Goal: Information Seeking & Learning: Learn about a topic

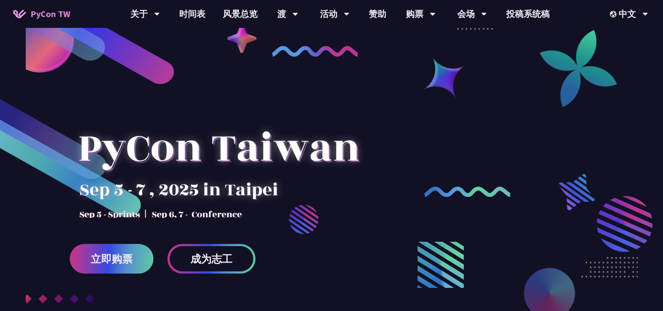
drag, startPoint x: 354, startPoint y: 146, endPoint x: 295, endPoint y: 150, distance: 59.4
click at [295, 150] on div at bounding box center [219, 157] width 298 height 122
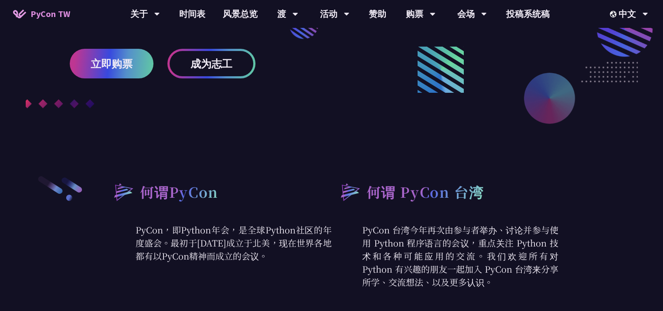
scroll to position [262, 0]
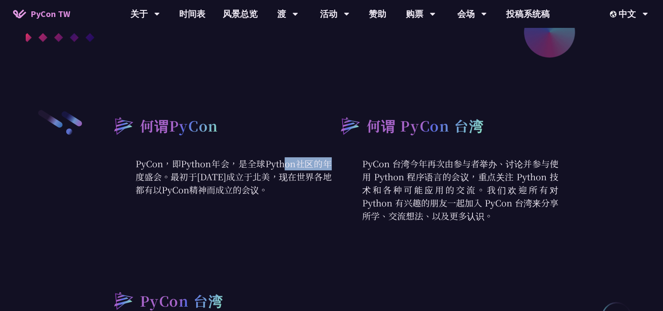
drag, startPoint x: 172, startPoint y: 164, endPoint x: 209, endPoint y: 163, distance: 37.1
click at [208, 163] on font "PyCon，即Python年会，是全球Python社区的年度盛会。最初于[DATE]成立于北美，现在世界各地都有以PyCon精神而成立的会议。" at bounding box center [234, 176] width 196 height 39
click at [227, 164] on font "PyCon，即Python年会，是全球Python社区的年度盛会。最初于[DATE]成立于北美，现在世界各地都有以PyCon精神而成立的会议。" at bounding box center [234, 176] width 196 height 39
drag, startPoint x: 131, startPoint y: 163, endPoint x: 279, endPoint y: 187, distance: 150.1
click at [279, 187] on p "PyCon，即Python年会，是全球Python社区的年度盛会。最初于[DATE]成立于北美，现在世界各地都有以PyCon精神而成立的会议。" at bounding box center [218, 176] width 227 height 39
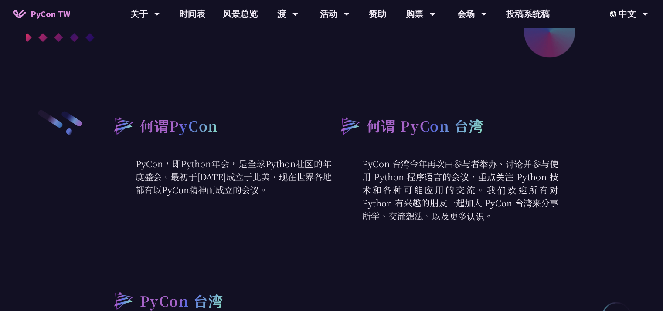
copy font "PyCon，即Python年会，是全球Python社区的年度盛会。最初于[DATE]成立于北美，现在世界各地都有以PyCon精神而成立的会议。"
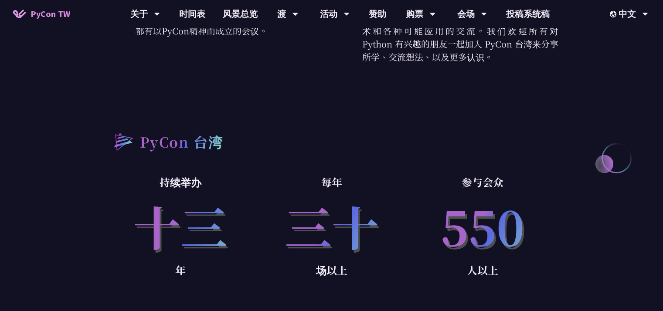
scroll to position [436, 0]
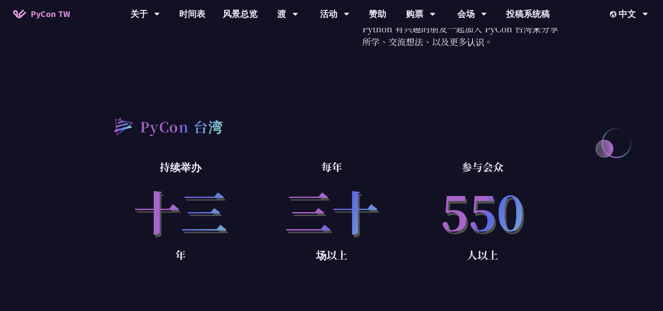
drag, startPoint x: 142, startPoint y: 200, endPoint x: 371, endPoint y: 196, distance: 228.9
click at [371, 196] on div "持续举办 十三 年 每年 三十 场以上 参与会众 550 人以上" at bounding box center [331, 224] width 453 height 132
click at [371, 258] on p "场以上" at bounding box center [331, 254] width 151 height 17
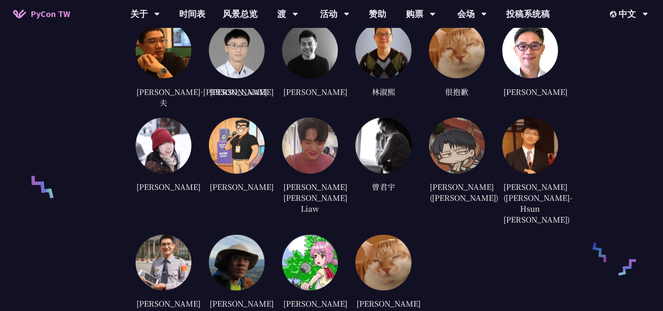
scroll to position [1962, 0]
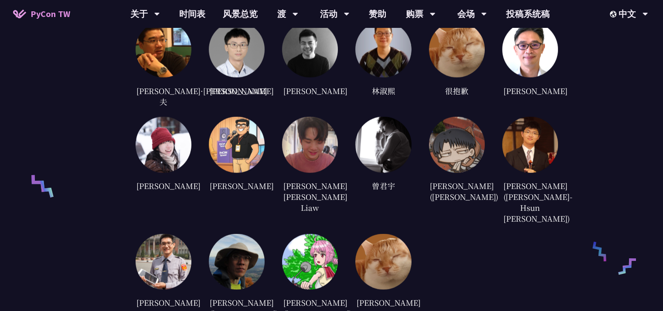
drag, startPoint x: 307, startPoint y: 226, endPoint x: 337, endPoint y: 255, distance: 41.6
click at [337, 296] on div "[PERSON_NAME]([PERSON_NAME])" at bounding box center [310, 308] width 56 height 24
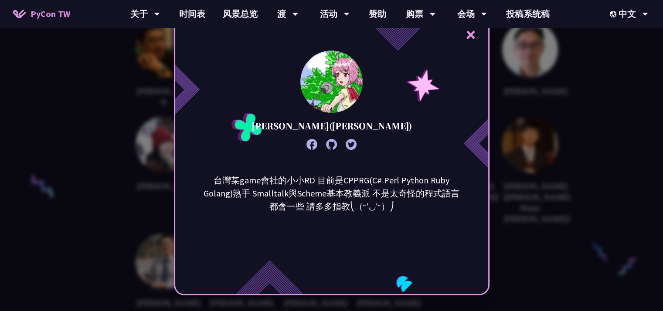
click at [315, 214] on div "台灣某game會社的小小RD 目前是CPPRG(C# Perl Python Ruby Golang)熟手 Smalltalk與Scheme基本教義派 不是太…" at bounding box center [331, 217] width 313 height 87
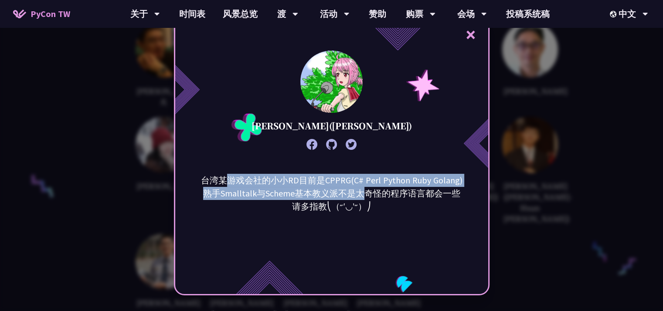
drag, startPoint x: 235, startPoint y: 183, endPoint x: 381, endPoint y: 196, distance: 146.6
click at [371, 194] on font "台湾某游戏会社的小小RD目前是CPPRG(C# Perl Python Ruby Golang)熟手Smalltalk与Scheme基本教义派不是太奇怪的程序…" at bounding box center [332, 193] width 262 height 37
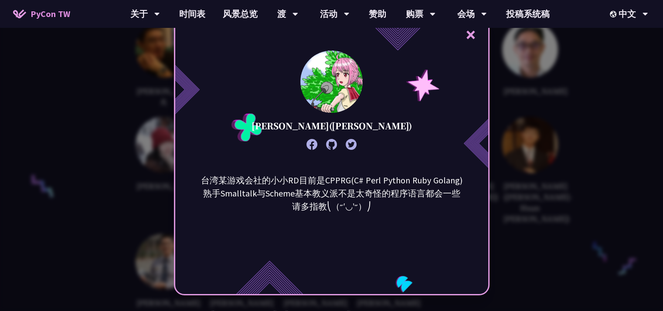
click at [509, 264] on div "× [PERSON_NAME]([PERSON_NAME]) 台湾某游戏会社的小小RD目前是CPPRG(C# Perl Python Ruby Golang)…" at bounding box center [331, 155] width 663 height 311
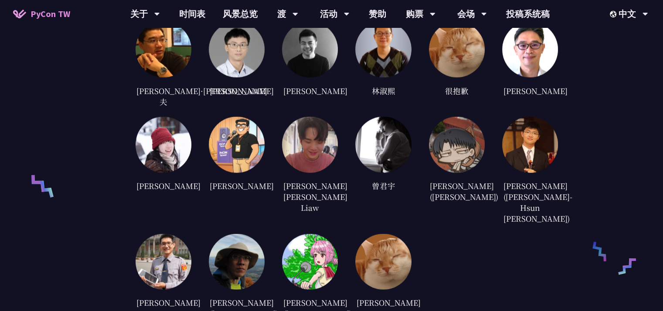
click at [385, 234] on img at bounding box center [383, 262] width 56 height 56
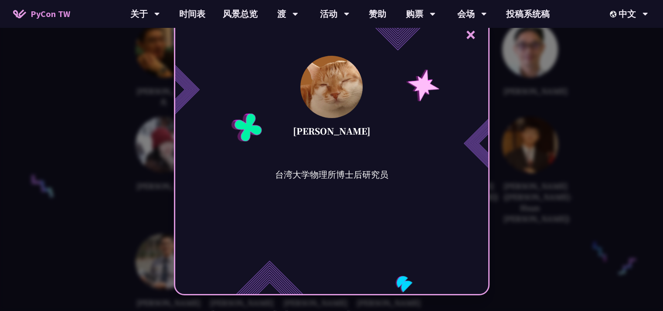
click at [519, 220] on div "× [PERSON_NAME] 台湾大学物理所博士后研究员" at bounding box center [331, 155] width 663 height 311
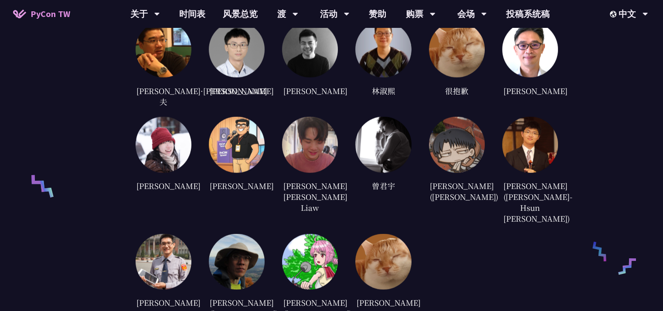
click at [232, 234] on img at bounding box center [237, 262] width 56 height 56
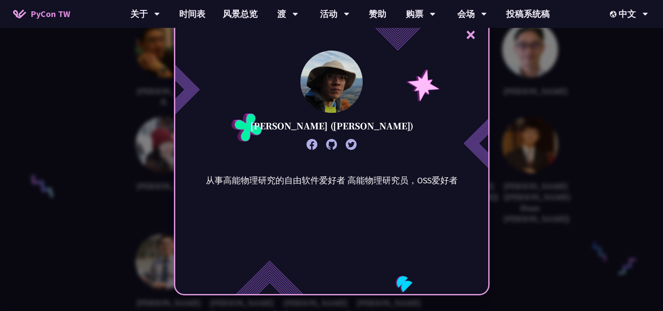
click at [99, 244] on div "× [PERSON_NAME] ([PERSON_NAME]) 从事高能物理研究的自由软件爱好者 高能物理研究员，OSS爱好者" at bounding box center [331, 155] width 663 height 311
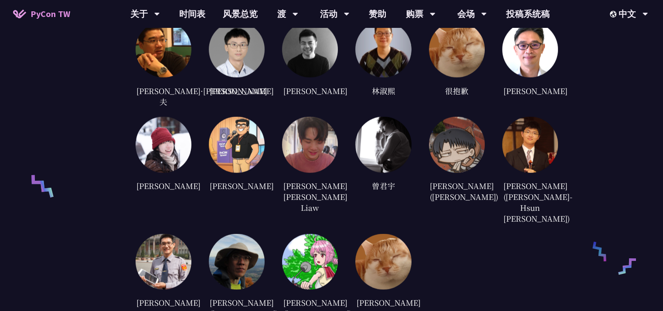
click at [146, 234] on img at bounding box center [164, 262] width 56 height 56
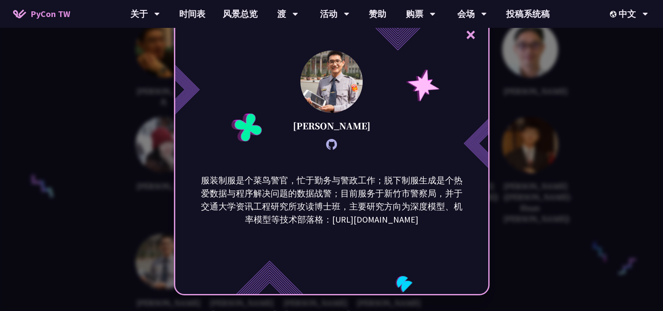
click at [132, 192] on div "× [PERSON_NAME] 服装制服是个菜鸟警官，忙于勤务与警政工作；脱下制服生成是个热爱数据与程序解决问题的数据战警；目前服务于新竹市警察局，并于交通大…" at bounding box center [331, 155] width 663 height 311
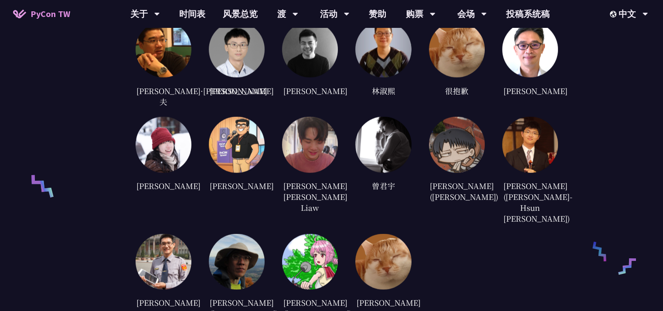
click at [513, 125] on img at bounding box center [530, 145] width 56 height 56
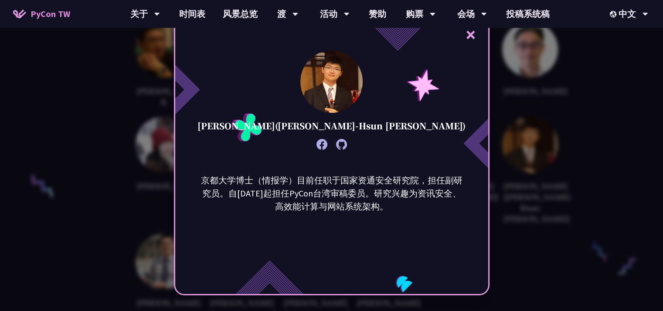
click at [530, 207] on div "× [PERSON_NAME]([PERSON_NAME]-Hsun [PERSON_NAME]) 京都大学博士（情报学）目前任职于国家资通安全研究院，担任副…" at bounding box center [331, 155] width 663 height 311
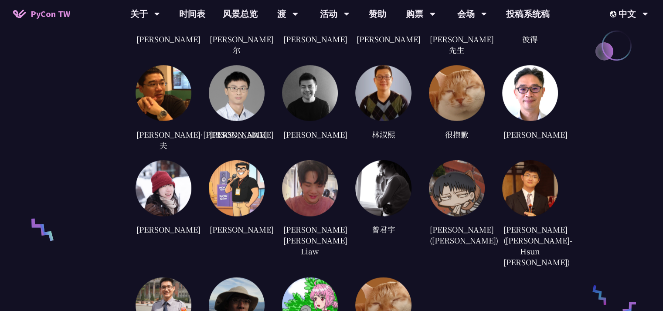
scroll to position [1874, 0]
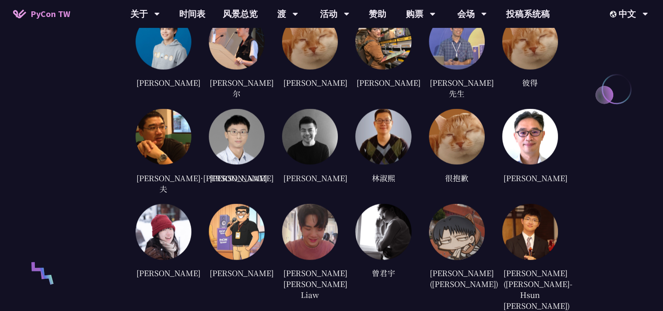
click at [536, 218] on img at bounding box center [530, 232] width 56 height 56
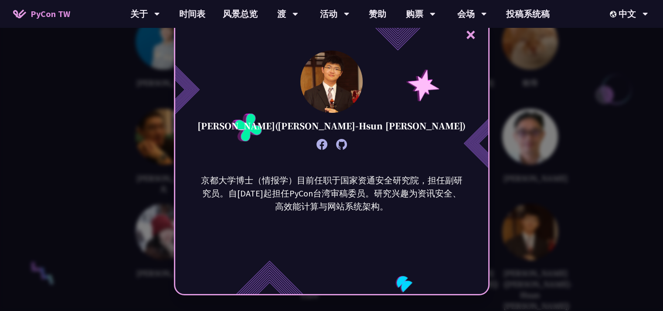
click at [602, 200] on div "× [PERSON_NAME]([PERSON_NAME]-Hsun [PERSON_NAME]) 京都大学博士（情报学）目前任职于国家资通安全研究院，担任副…" at bounding box center [331, 155] width 663 height 311
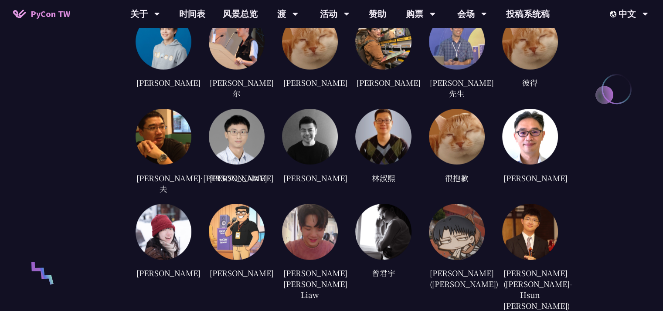
click at [528, 204] on img at bounding box center [530, 232] width 56 height 56
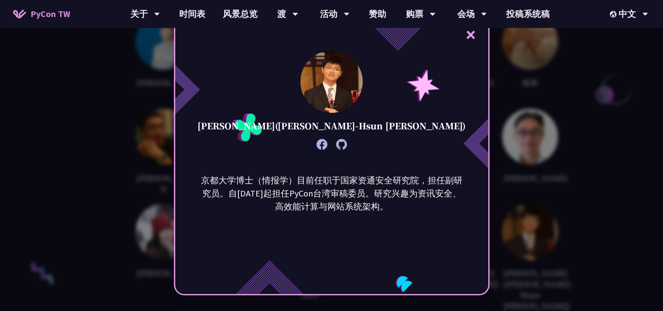
click at [595, 192] on div "× [PERSON_NAME]([PERSON_NAME]-Hsun [PERSON_NAME]) 京都大学博士（情报学）目前任职于国家资通安全研究院，担任副…" at bounding box center [331, 155] width 663 height 311
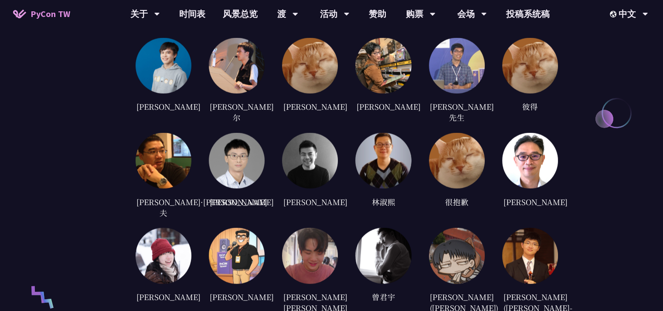
scroll to position [1831, 0]
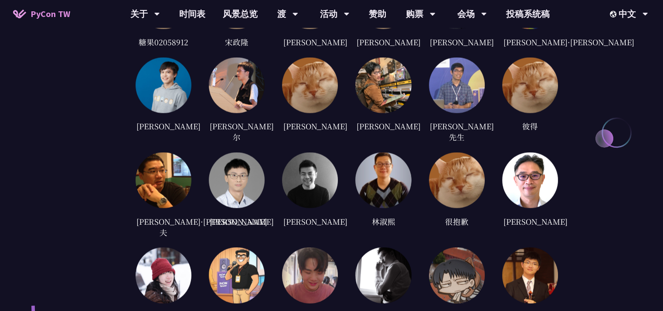
click at [522, 248] on img at bounding box center [530, 276] width 56 height 56
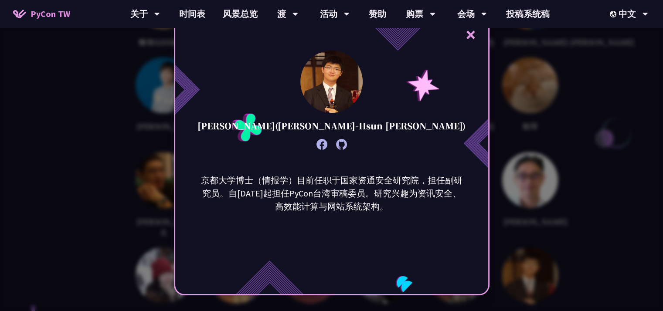
click at [606, 212] on div "× [PERSON_NAME]([PERSON_NAME]-Hsun [PERSON_NAME]) 京都大学博士（情报学）目前任职于国家资通安全研究院，担任副…" at bounding box center [331, 155] width 663 height 311
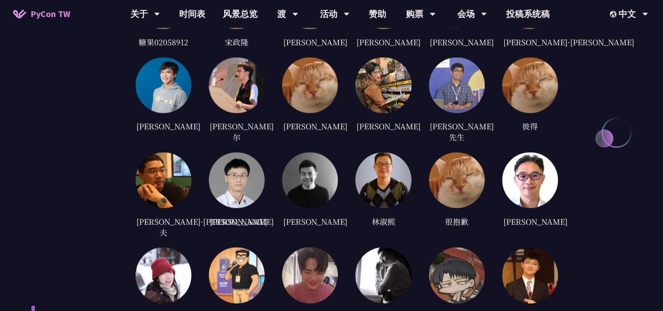
click at [452, 258] on img at bounding box center [457, 276] width 56 height 56
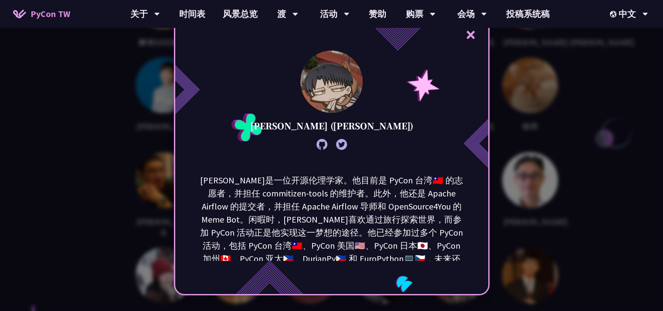
click at [629, 220] on div "× [PERSON_NAME] ([PERSON_NAME]) [PERSON_NAME]是一位开源伦理学家。他目前是 PyCon 台湾🇹🇼 的志愿者，并担任…" at bounding box center [331, 155] width 663 height 311
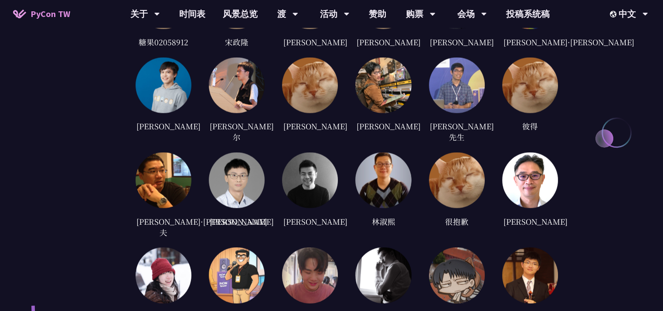
click at [380, 165] on img at bounding box center [383, 181] width 56 height 56
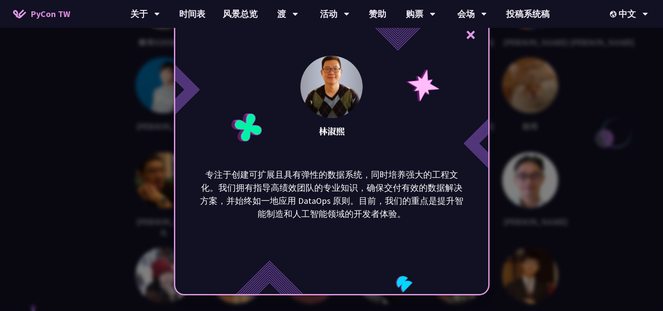
click at [79, 197] on div "× [PERSON_NAME] 专注于创建可扩展且具有弹性的数据系统，同时培养强大的工程文化。我们拥有指导高绩效团队的专业知识，确保交付有效的数据解决方案，并…" at bounding box center [331, 155] width 663 height 311
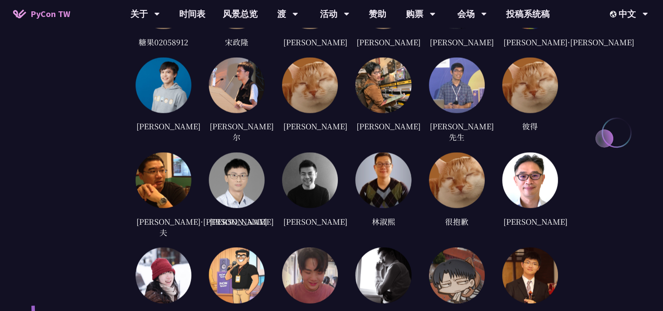
click at [286, 154] on img at bounding box center [310, 181] width 56 height 56
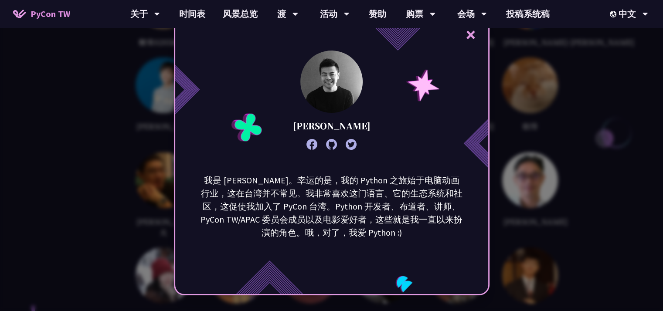
click at [112, 164] on div "× [PERSON_NAME] 我是 [PERSON_NAME]。幸运的是，我的 Python 之旅始于电脑动画行业，这在台湾并不常见。我非常喜欢这门语言、它…" at bounding box center [331, 155] width 663 height 311
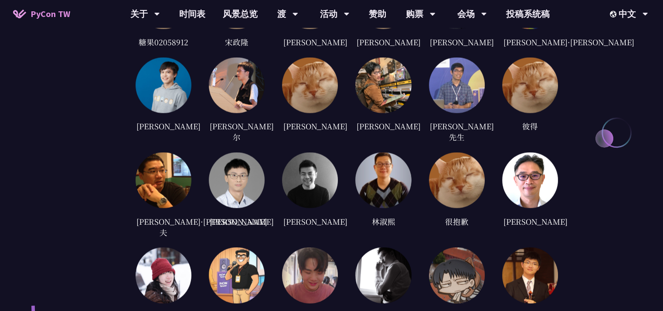
click at [234, 155] on img at bounding box center [237, 181] width 56 height 56
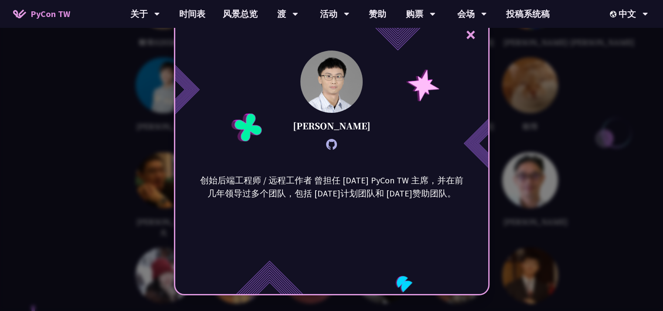
click at [126, 161] on div "× [PERSON_NAME] 创始后端工程师 / 远程工作者 曾担任 [DATE] PyCon TW 主席，并在前几年领导过多个团队，包括 [DATE]计划…" at bounding box center [331, 155] width 663 height 311
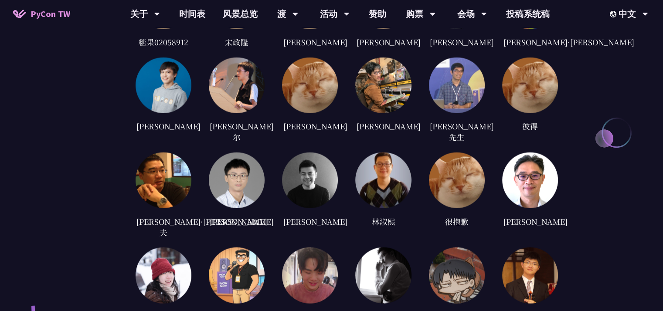
click at [161, 160] on img at bounding box center [164, 181] width 56 height 56
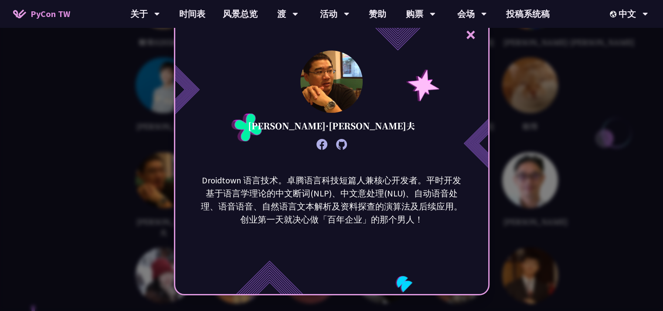
click at [101, 144] on div "× [PERSON_NAME]·[PERSON_NAME]夫 Droidtown 语言技术。卓腾语言科技短篇人兼核心开发者。平时开发基于语言学理论的中文断词(…" at bounding box center [331, 155] width 663 height 311
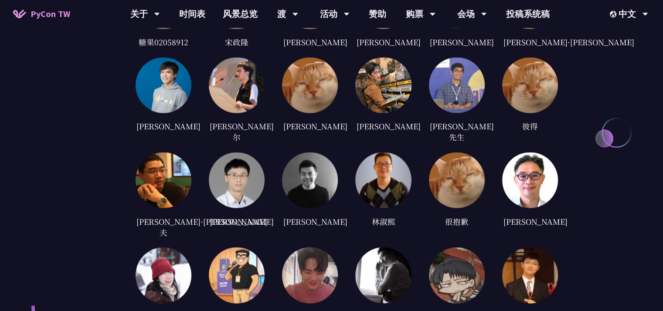
click at [521, 90] on img at bounding box center [530, 86] width 56 height 56
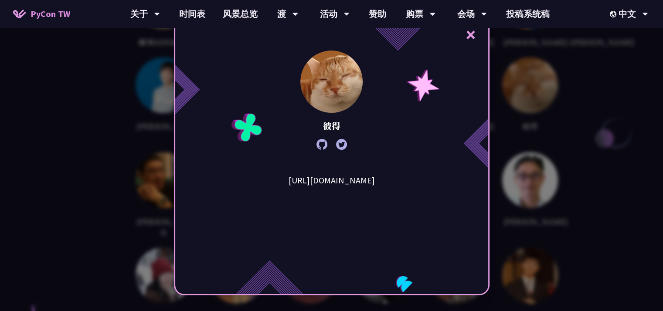
click at [589, 68] on div "× [PERSON_NAME][URL][DOMAIN_NAME]" at bounding box center [331, 155] width 663 height 311
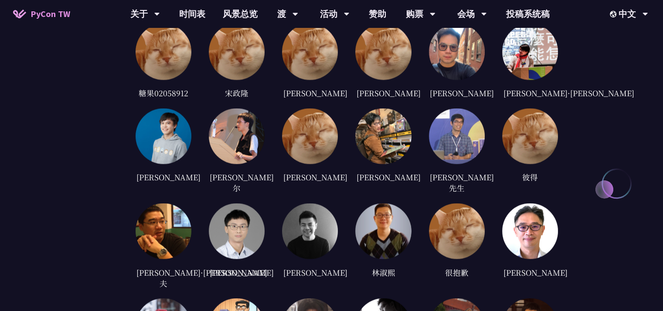
scroll to position [1700, 0]
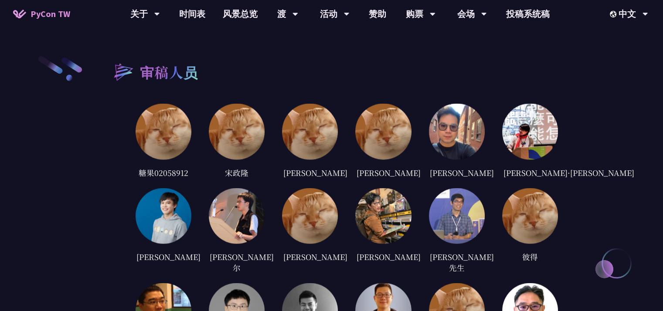
click at [471, 207] on img at bounding box center [457, 216] width 56 height 56
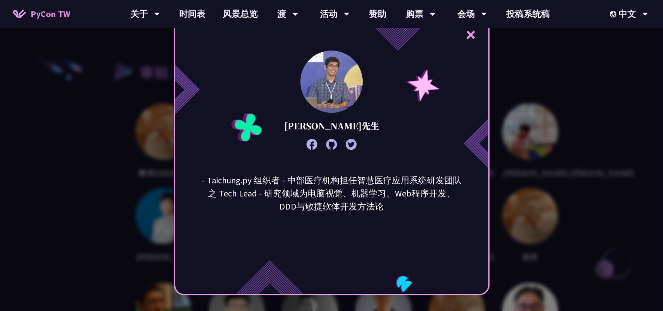
click at [110, 194] on div "× [PERSON_NAME]先生 - Taichung.py 组织者 - 中部医疗机构担任智慧医疗应用系统研发团队之 Tech Lead - 研究领域为电脑…" at bounding box center [331, 155] width 663 height 311
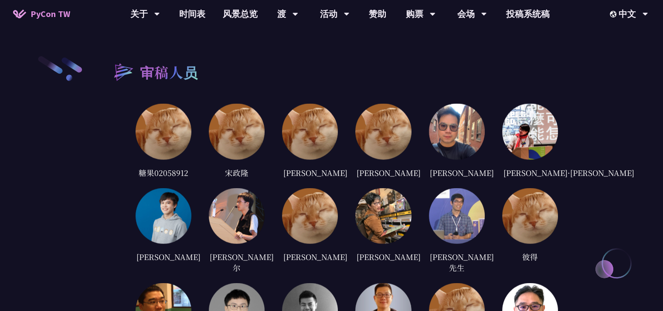
click at [381, 209] on img at bounding box center [383, 216] width 56 height 56
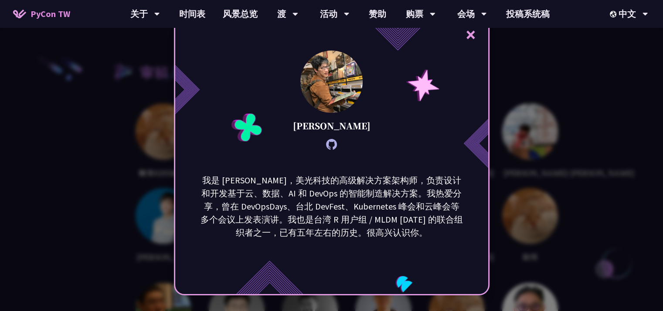
click at [140, 192] on div "× [PERSON_NAME]是 [PERSON_NAME]，美光科技的高级解决方案架构师，负责设计和开发基于云、数据、AI 和 DevOps 的智能制造解决…" at bounding box center [331, 155] width 663 height 311
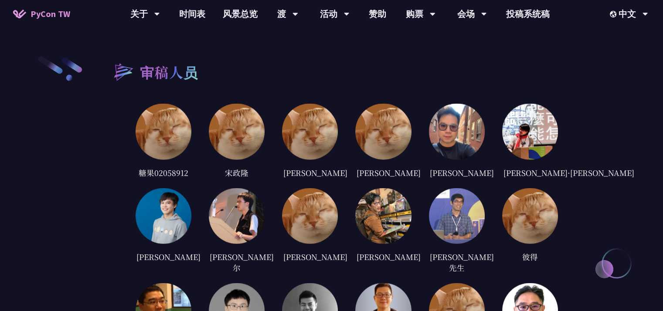
click at [298, 215] on img at bounding box center [310, 216] width 56 height 56
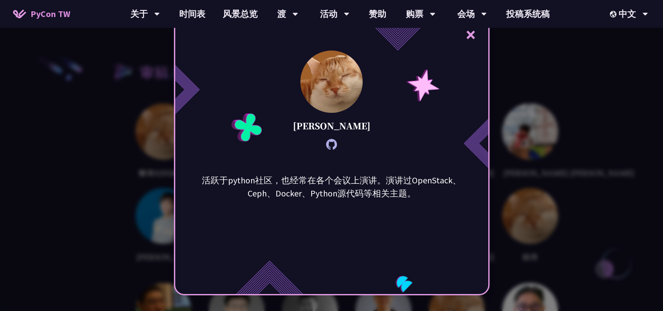
click at [123, 179] on div "× [PERSON_NAME] 活跃于python社区，也经常在各个会议上演讲。演讲过OpenStack、Ceph、Docker、Python源代码等相关主题。" at bounding box center [331, 155] width 663 height 311
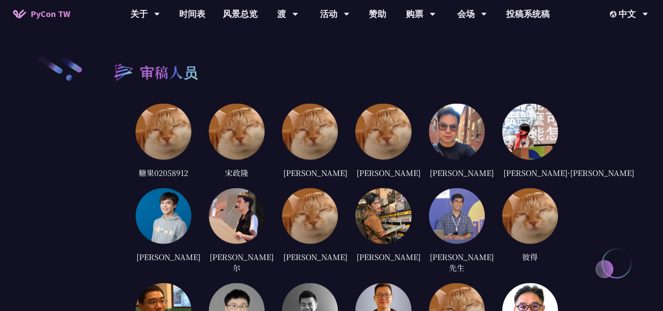
click at [239, 214] on img at bounding box center [237, 216] width 56 height 56
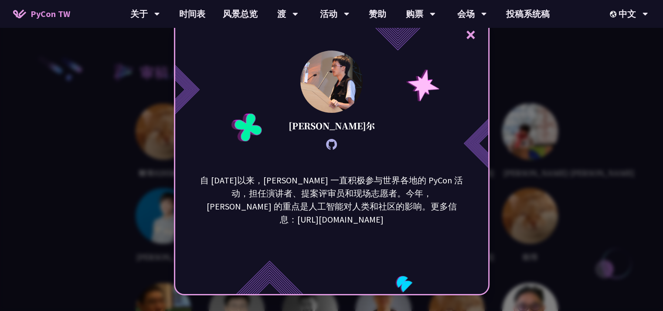
click at [116, 182] on div "× [PERSON_NAME]尔 自 [DATE]以来，[PERSON_NAME] 一直积极参与世界各地的 PyCon 活动，担任演讲者、提案评审员和现场志愿…" at bounding box center [331, 155] width 663 height 311
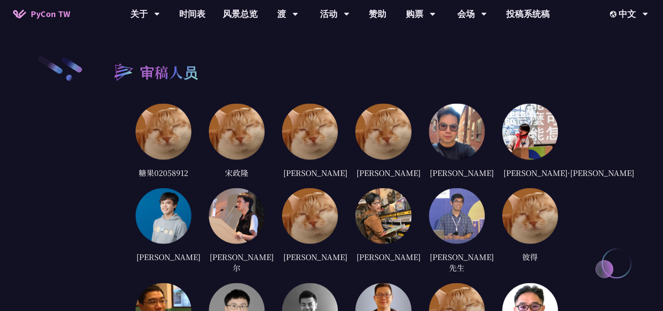
click at [171, 217] on img at bounding box center [164, 216] width 56 height 56
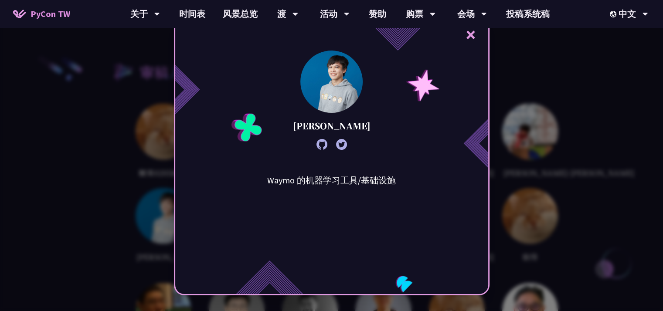
click at [108, 182] on div "× [PERSON_NAME] 的机器学习工具/基础设施" at bounding box center [331, 155] width 663 height 311
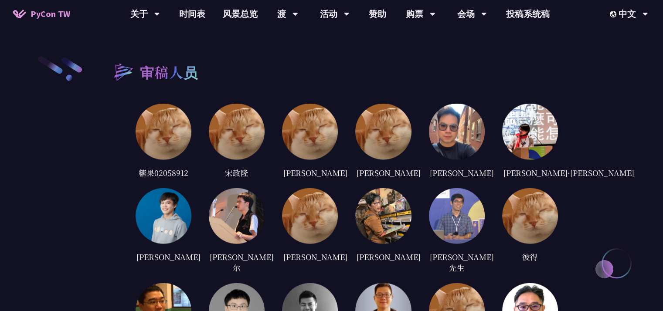
click at [520, 128] on img at bounding box center [530, 132] width 56 height 56
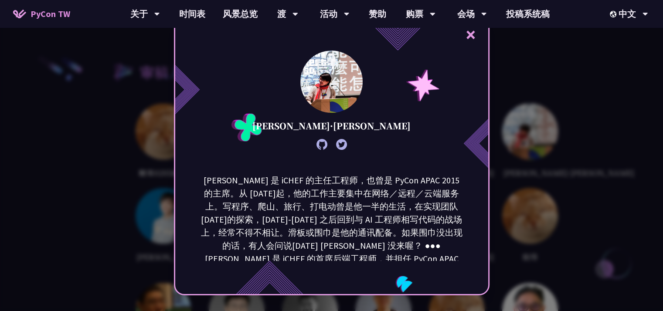
click at [57, 175] on div "× [PERSON_NAME]·[PERSON_NAME]" at bounding box center [331, 155] width 663 height 311
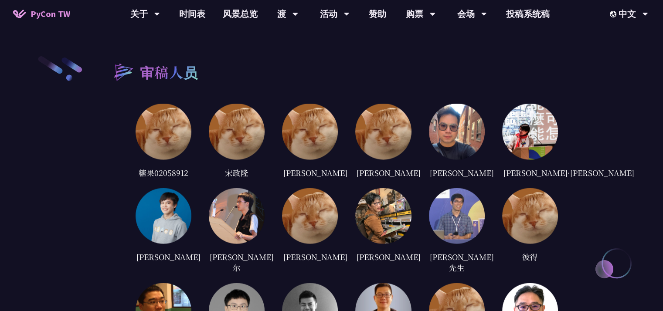
click at [452, 124] on img at bounding box center [457, 132] width 56 height 56
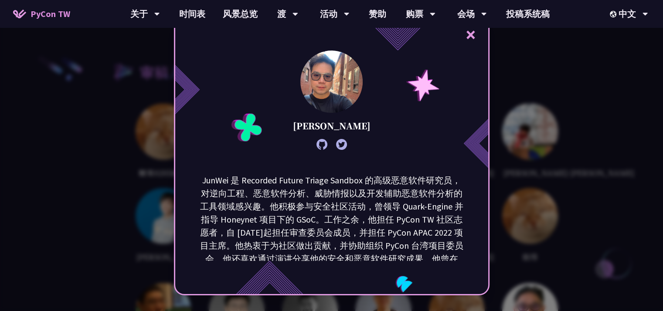
click at [124, 160] on div "× [PERSON_NAME] 是 Recorded Future Triage Sandbox 的高级恶意软件研究员，对逆向工程、恶意软件分析、威胁情报以及…" at bounding box center [331, 155] width 663 height 311
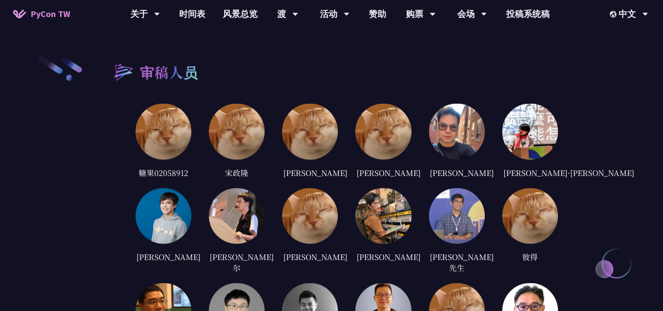
click at [390, 139] on img at bounding box center [383, 132] width 56 height 56
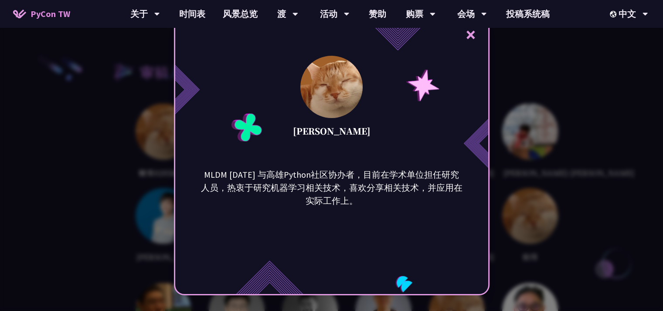
click at [122, 141] on div "× [PERSON_NAME] [DATE] 与高雄Python社区协办者，目前在学术单位担任研究人员，热衷于研究机器学习相关技术，喜欢分享相关技术，并应用在…" at bounding box center [331, 155] width 663 height 311
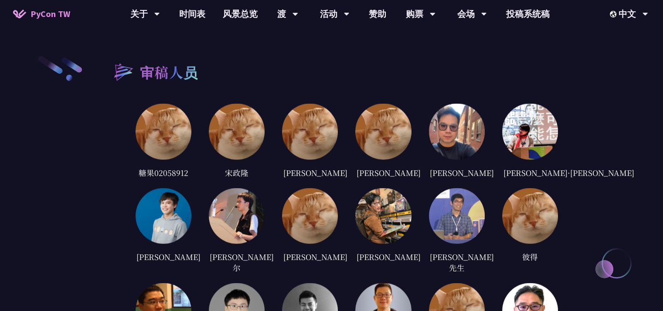
click at [317, 120] on img at bounding box center [310, 132] width 56 height 56
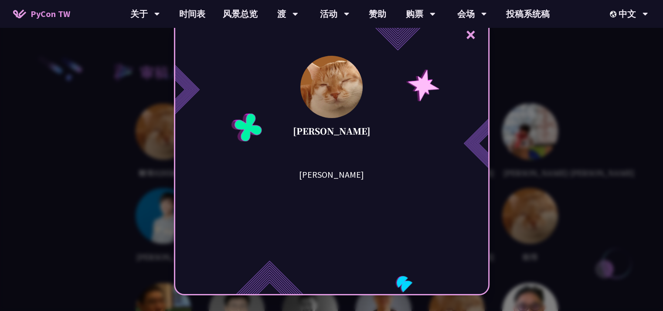
click at [129, 143] on div "× [PERSON_NAME] [PERSON_NAME]" at bounding box center [331, 155] width 663 height 311
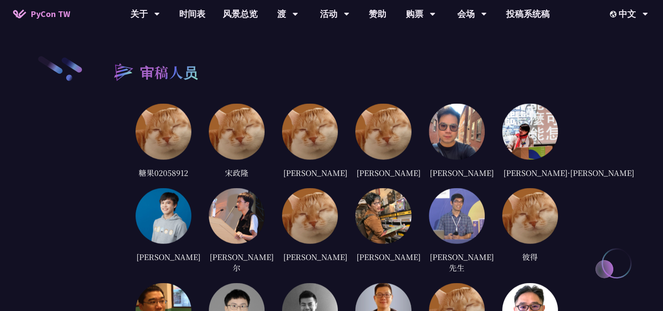
click at [242, 127] on img at bounding box center [237, 132] width 56 height 56
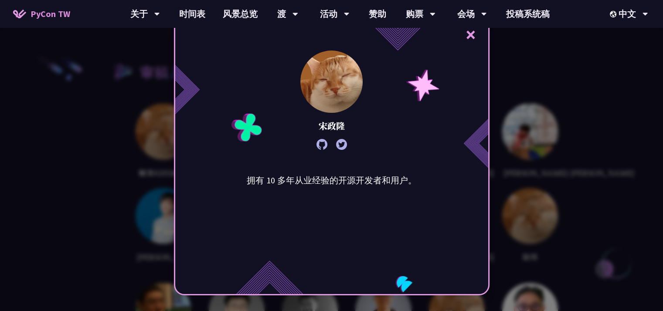
click at [114, 140] on div "× 宋政隆 拥有 10 多年从业经验的开源开发者和用户。" at bounding box center [331, 155] width 663 height 311
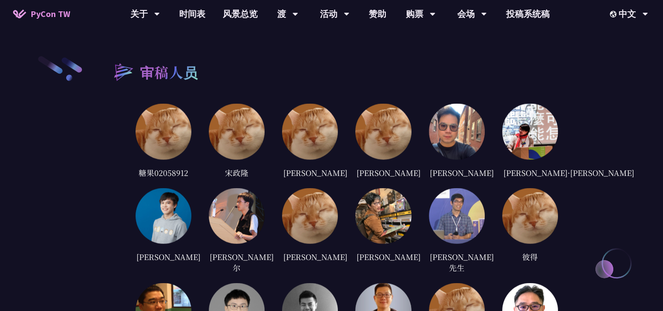
click at [165, 133] on img at bounding box center [164, 132] width 56 height 56
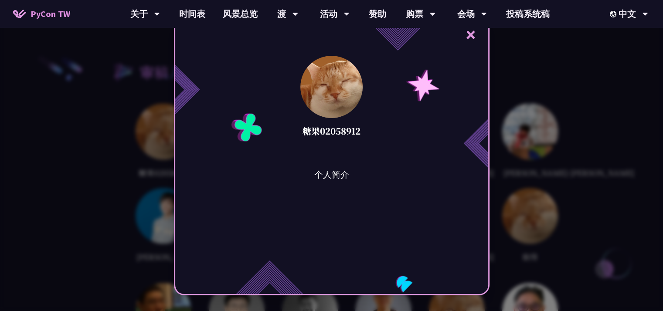
drag, startPoint x: 75, startPoint y: 153, endPoint x: 102, endPoint y: 153, distance: 27.5
click at [77, 153] on div "× 糖果02058912 个人简介" at bounding box center [331, 155] width 663 height 311
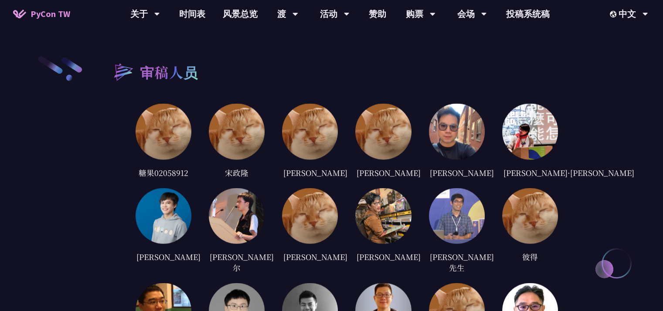
click at [228, 136] on img at bounding box center [237, 132] width 56 height 56
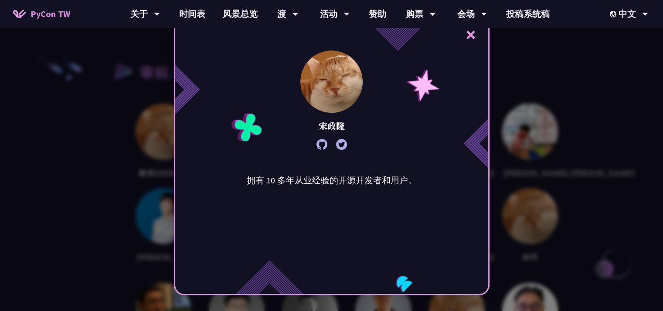
click at [110, 177] on div "× 宋政隆 拥有 10 多年从业经验的开源开发者和用户。" at bounding box center [331, 155] width 663 height 311
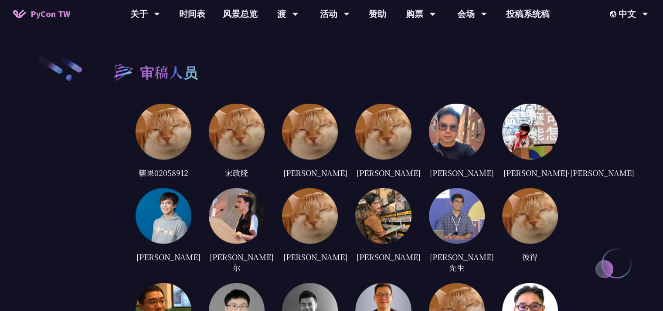
click at [164, 147] on img at bounding box center [164, 132] width 56 height 56
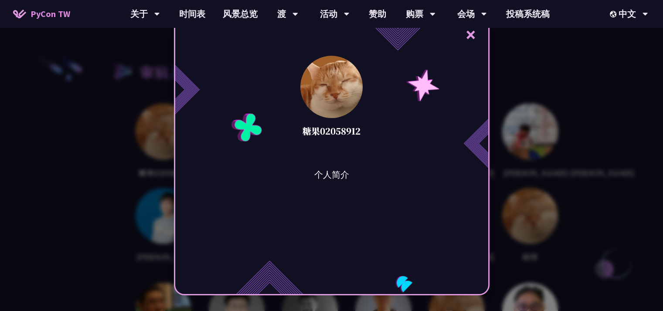
click at [108, 160] on div "× 糖果02058912 个人简介" at bounding box center [331, 155] width 663 height 311
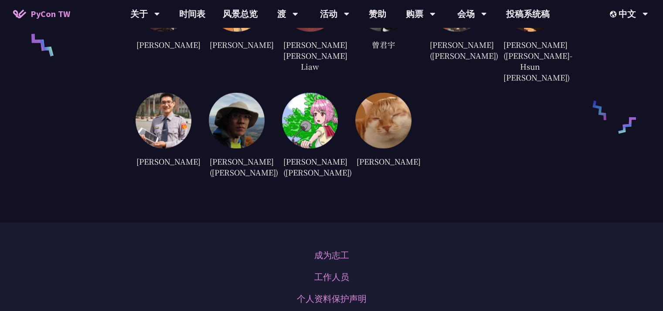
scroll to position [2000, 0]
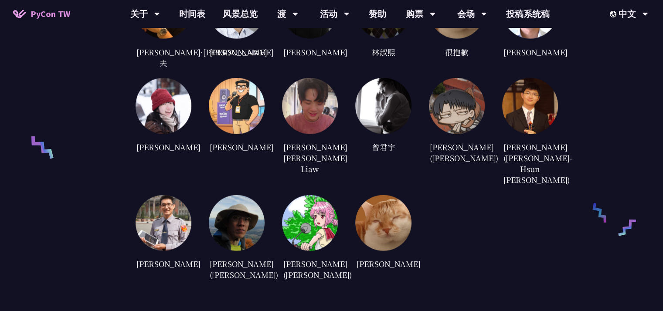
drag, startPoint x: 663, startPoint y: 242, endPoint x: 665, endPoint y: 205, distance: 37.1
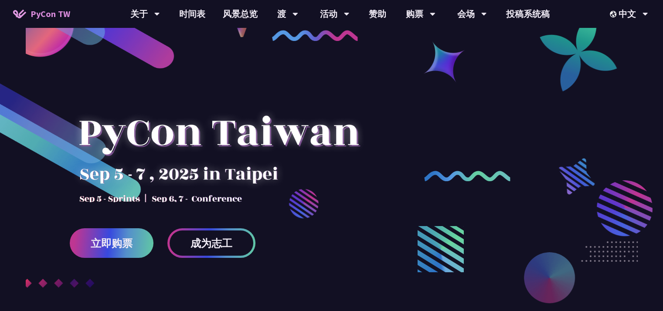
scroll to position [0, 0]
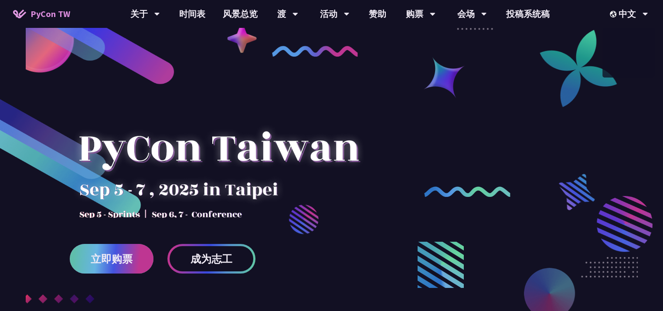
click at [82, 263] on link "立即购票" at bounding box center [112, 259] width 84 height 30
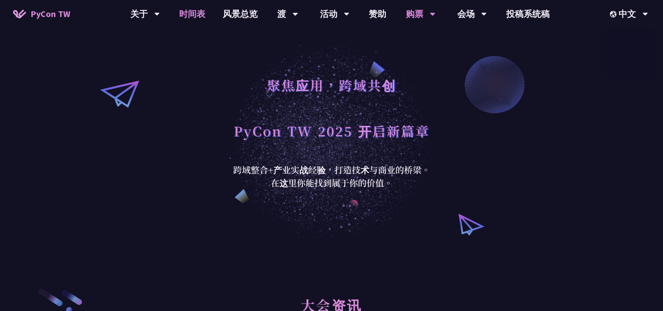
click at [186, 19] on font "时间表" at bounding box center [192, 13] width 26 height 11
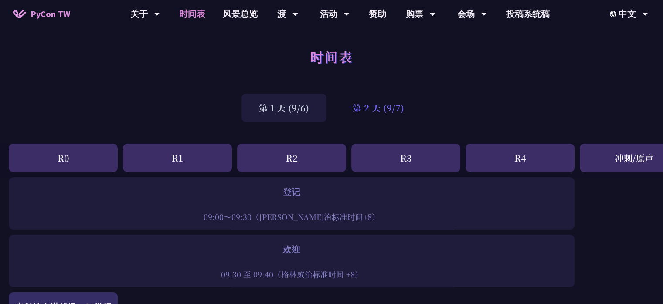
click at [370, 108] on font "第 2 天 (9/7)" at bounding box center [378, 108] width 51 height 13
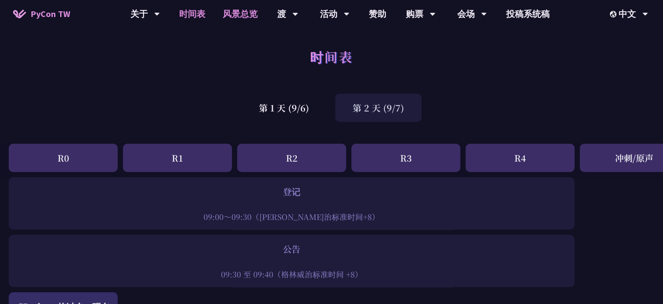
click at [249, 18] on font "风景总览" at bounding box center [240, 13] width 35 height 11
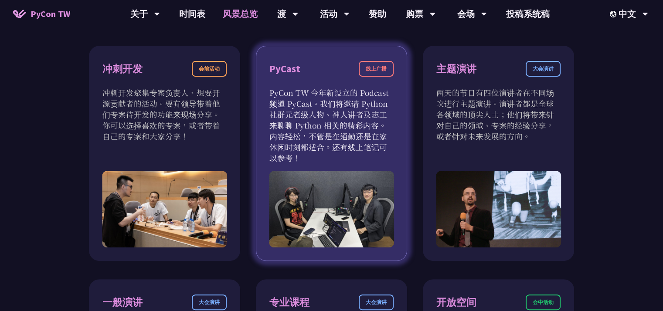
scroll to position [174, 0]
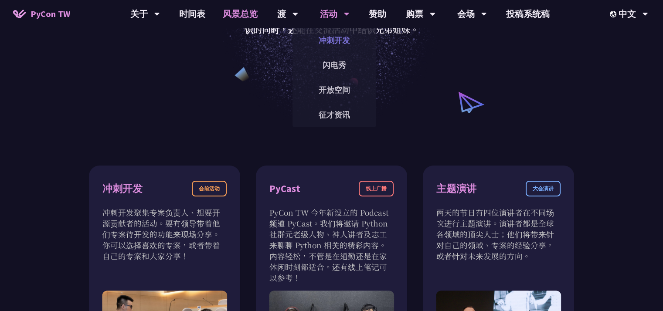
click at [340, 38] on font "冲刺开发" at bounding box center [334, 40] width 31 height 10
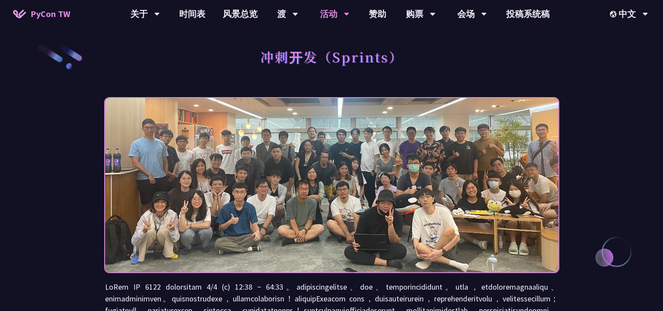
drag, startPoint x: 441, startPoint y: 201, endPoint x: 414, endPoint y: 197, distance: 27.3
click at [414, 197] on img at bounding box center [331, 185] width 453 height 221
click at [376, 19] on font "赞助" at bounding box center [377, 13] width 17 height 11
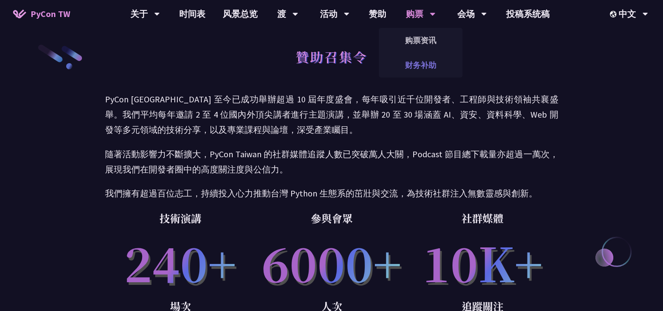
click at [425, 62] on font "财务补助" at bounding box center [420, 65] width 31 height 10
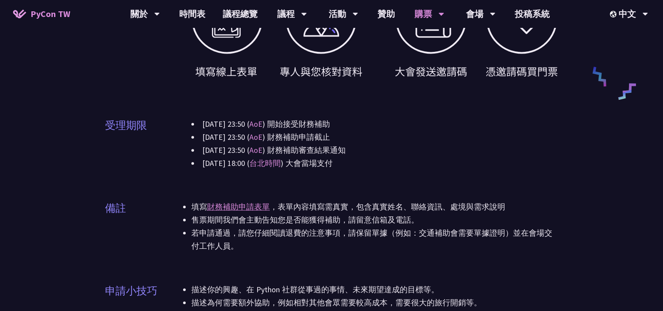
scroll to position [480, 0]
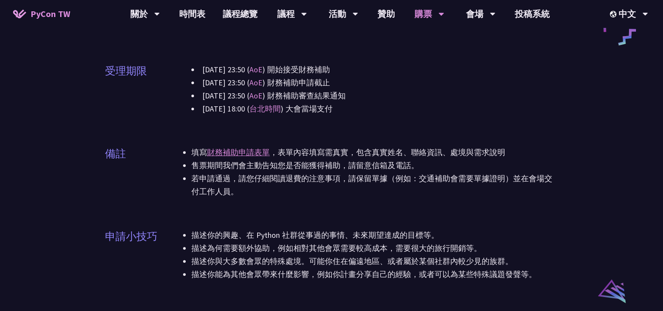
drag, startPoint x: 192, startPoint y: 237, endPoint x: 548, endPoint y: 272, distance: 356.9
click at [548, 272] on ul "描述你的興趣、在 Python 社群從事過的事情、未來期望達成的目標等。 描述為何需要額外協助，例如相對其他會眾需要較高成本，需要很大的旅行開銷等。 描述你與…" at bounding box center [374, 255] width 367 height 52
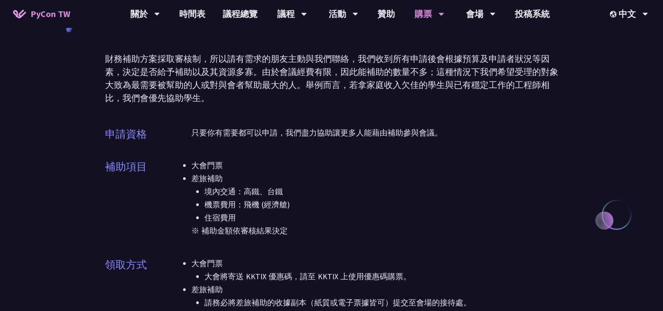
scroll to position [0, 0]
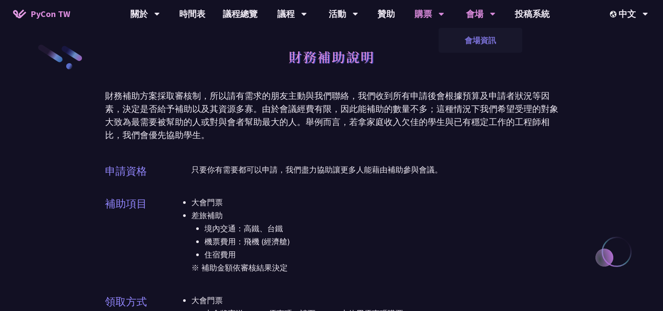
click at [473, 34] on link "會場資訊" at bounding box center [481, 40] width 84 height 20
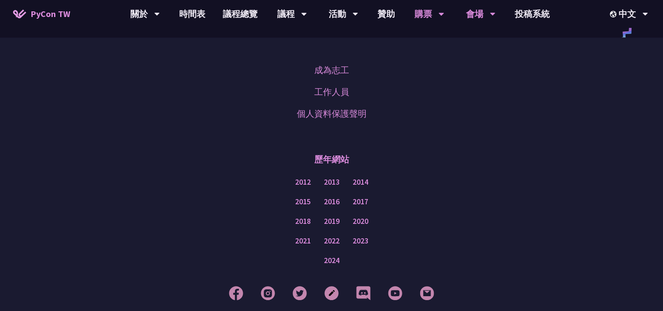
scroll to position [1264, 0]
click at [540, 17] on link "投稿系統" at bounding box center [532, 14] width 52 height 28
